Goal: Task Accomplishment & Management: Use online tool/utility

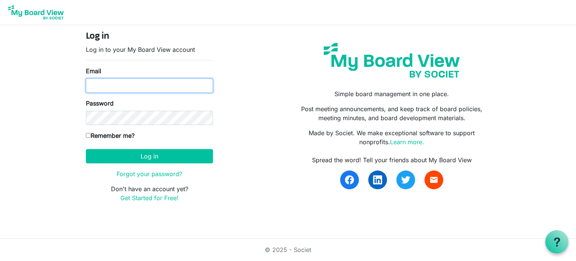
type input "[PERSON_NAME][EMAIL_ADDRESS][DOMAIN_NAME]"
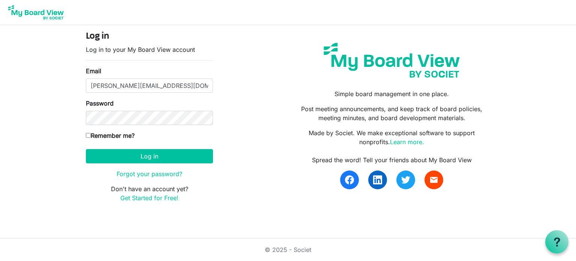
click at [87, 134] on input "Remember me?" at bounding box center [88, 135] width 5 height 5
checkbox input "true"
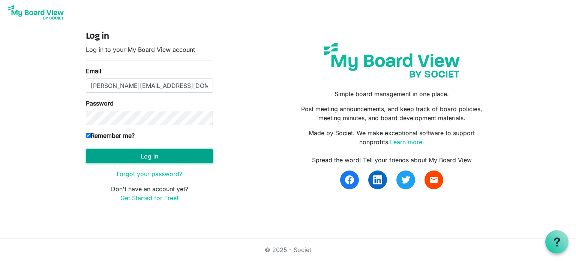
click at [153, 153] on button "Log in" at bounding box center [149, 156] width 127 height 14
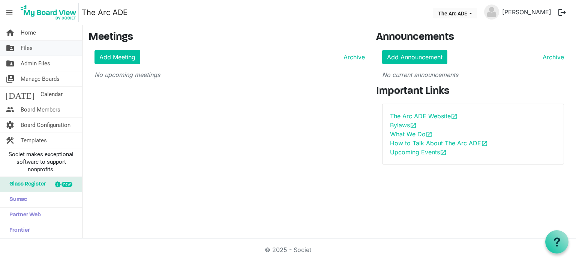
click at [28, 48] on span "Files" at bounding box center [27, 47] width 12 height 15
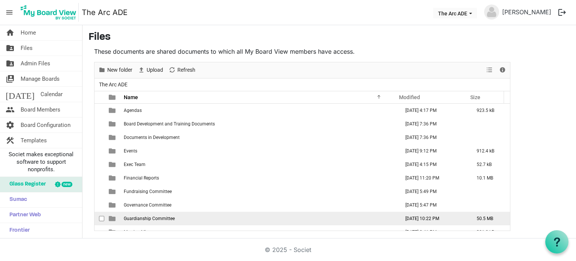
click at [162, 219] on span "Guardianship Committee" at bounding box center [149, 218] width 51 height 5
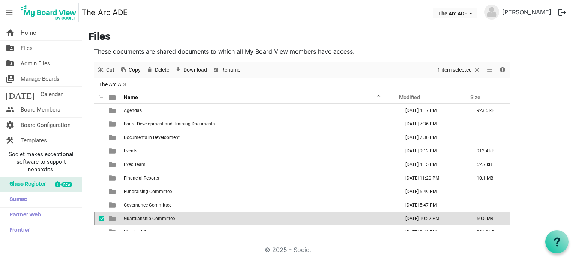
click at [162, 217] on span "Guardianship Committee" at bounding box center [149, 218] width 51 height 5
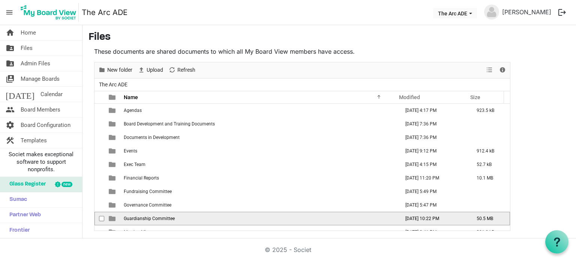
click at [162, 217] on span "Guardianship Committee" at bounding box center [149, 218] width 51 height 5
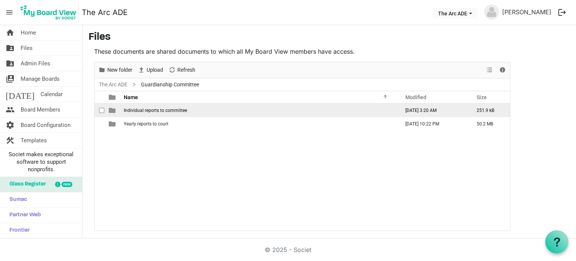
click at [168, 109] on span "Individual reports to committee" at bounding box center [155, 110] width 63 height 5
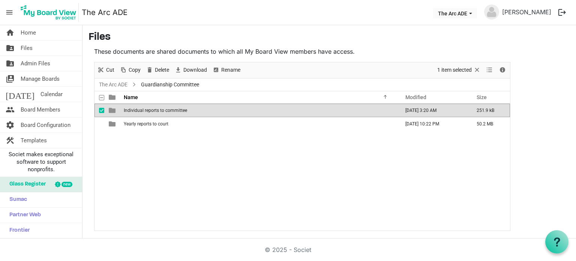
click at [168, 109] on span "Individual reports to committee" at bounding box center [155, 110] width 63 height 5
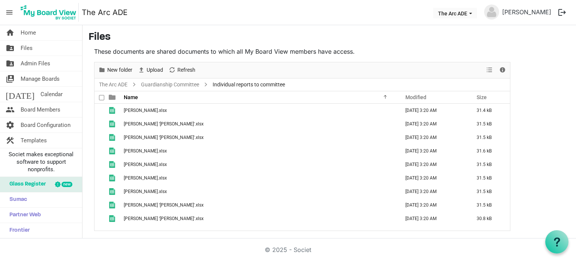
click at [103, 96] on div at bounding box center [103, 97] width 1 height 12
click at [102, 97] on span at bounding box center [101, 97] width 5 height 5
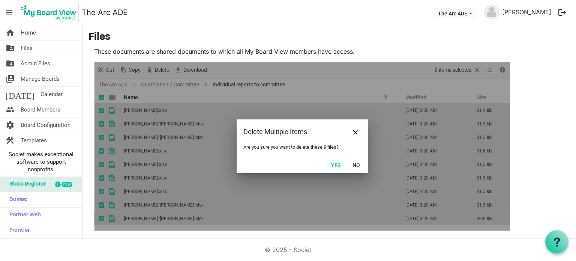
click at [338, 167] on button "Yes" at bounding box center [335, 164] width 19 height 10
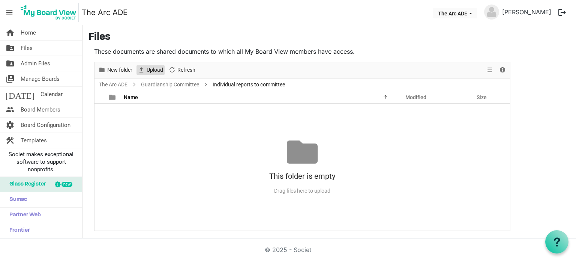
click at [151, 69] on span "Upload" at bounding box center [155, 69] width 18 height 9
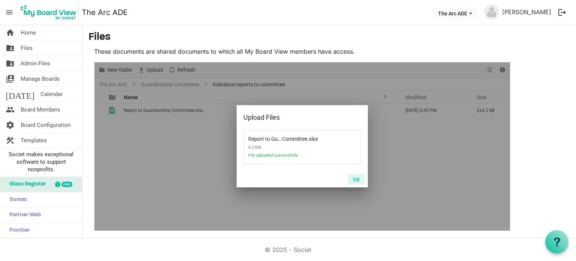
click at [356, 180] on button "OK" at bounding box center [356, 179] width 17 height 10
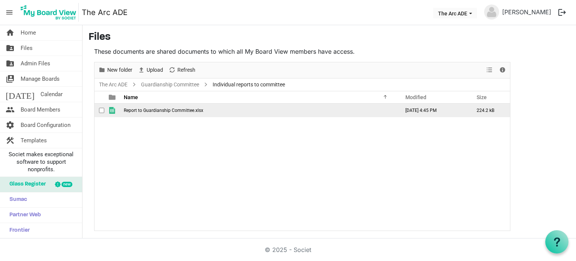
click at [148, 109] on span "Report to Guardianship Committee.xlsx" at bounding box center [163, 110] width 79 height 5
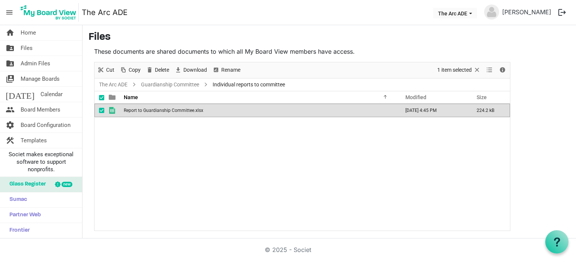
click at [148, 109] on span "Report to Guardianship Committee.xlsx" at bounding box center [163, 110] width 79 height 5
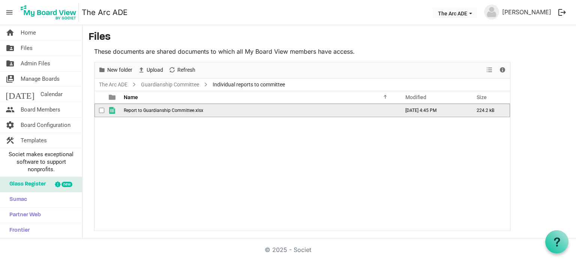
click at [148, 109] on span "Report to Guardianship Committee.xlsx" at bounding box center [163, 110] width 79 height 5
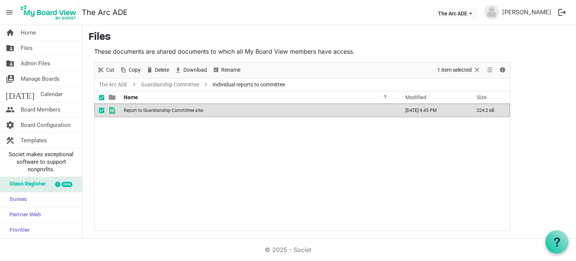
click at [148, 109] on span "Report to Guardianship Committee.xlsx" at bounding box center [163, 110] width 79 height 5
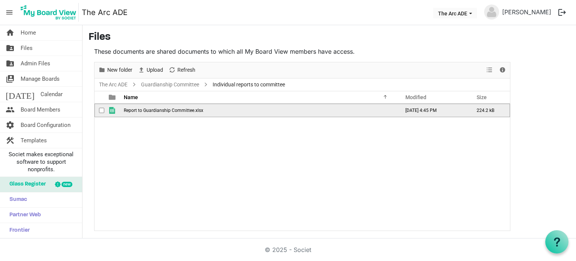
click at [148, 109] on span "Report to Guardianship Committee.xlsx" at bounding box center [163, 110] width 79 height 5
